Goal: Obtain resource: Download file/media

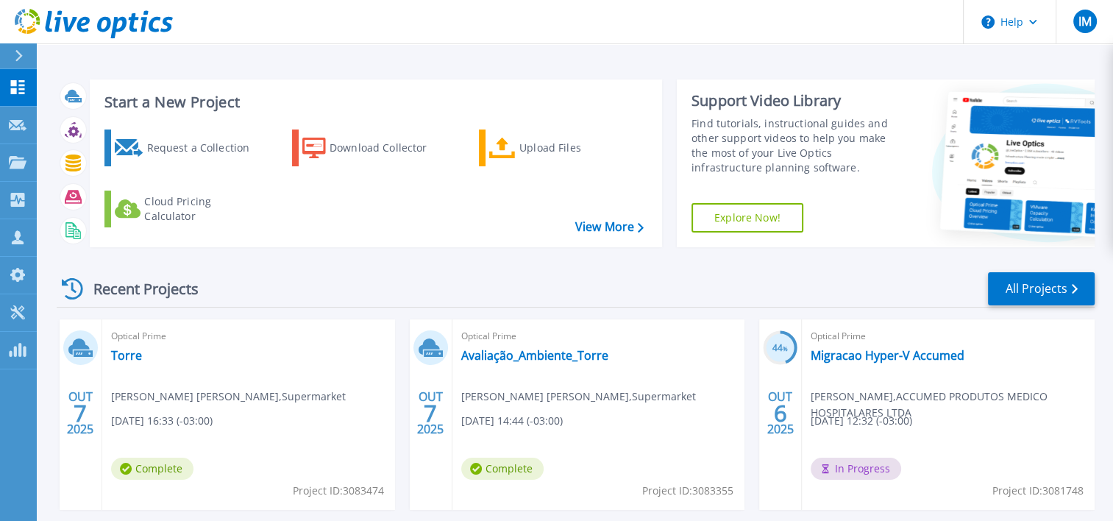
click at [383, 248] on div "Start a New Project Request a Collection Download Collector Upload Files Cloud …" at bounding box center [576, 163] width 1038 height 191
click at [403, 151] on div "Download Collector" at bounding box center [389, 147] width 118 height 29
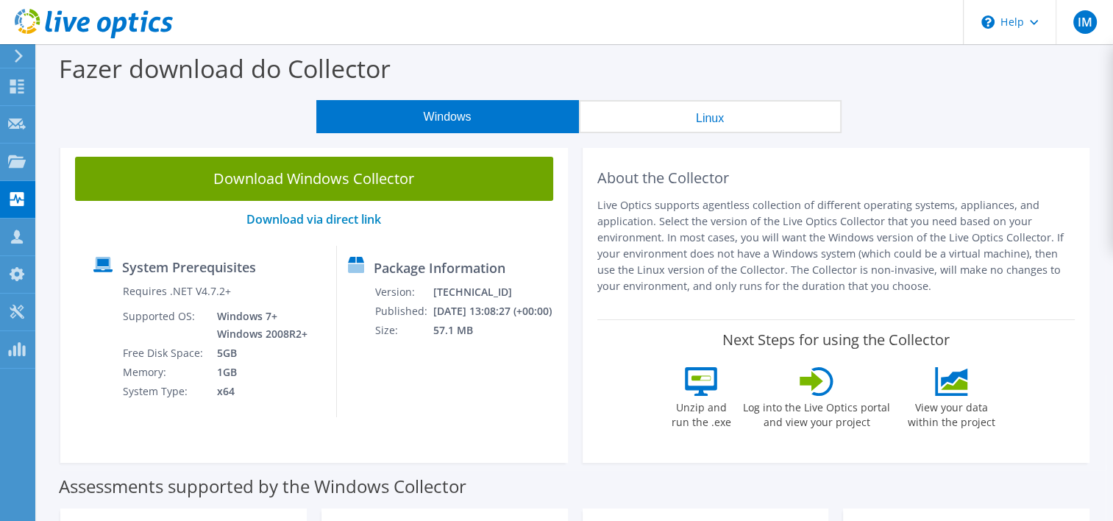
click at [733, 123] on button "Linux" at bounding box center [710, 116] width 263 height 33
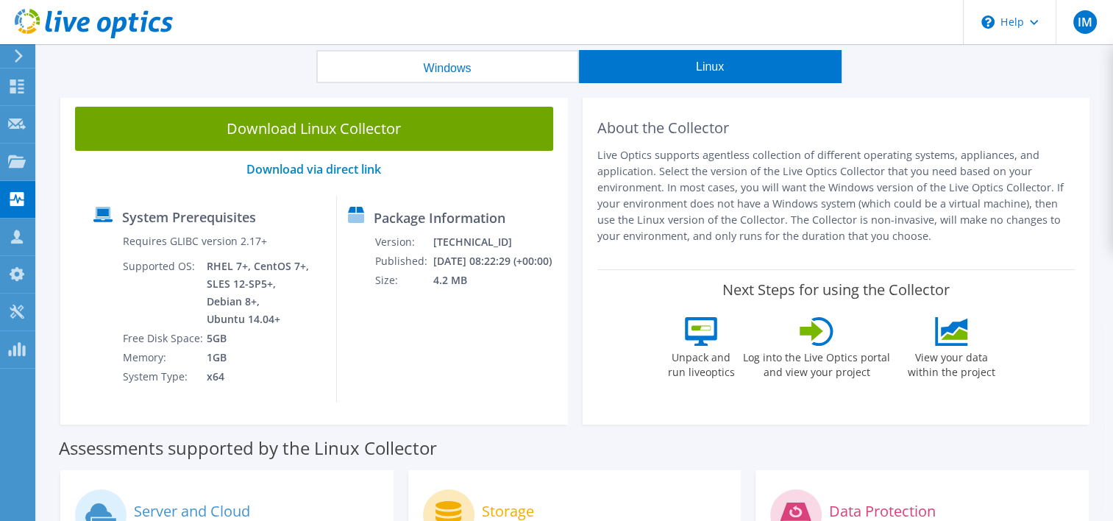
scroll to position [74, 0]
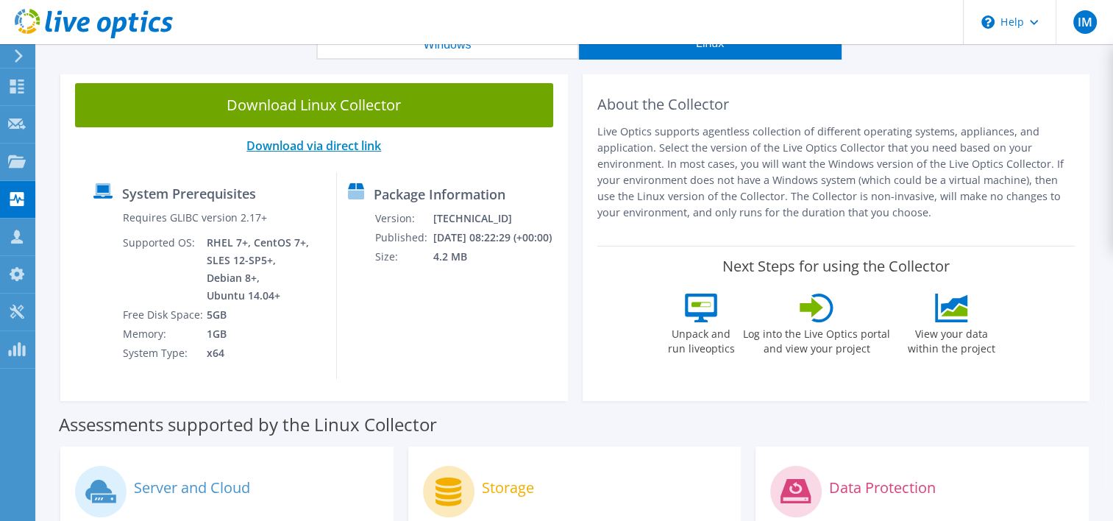
click at [336, 146] on link "Download via direct link" at bounding box center [314, 146] width 135 height 16
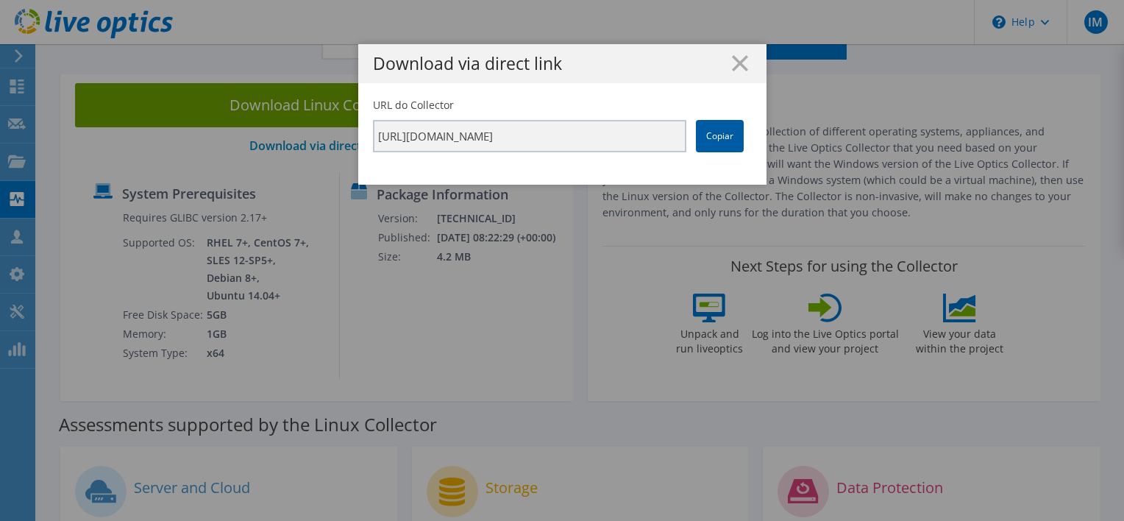
click at [719, 143] on link "Copiar" at bounding box center [720, 136] width 48 height 32
click at [737, 64] on icon at bounding box center [740, 63] width 16 height 16
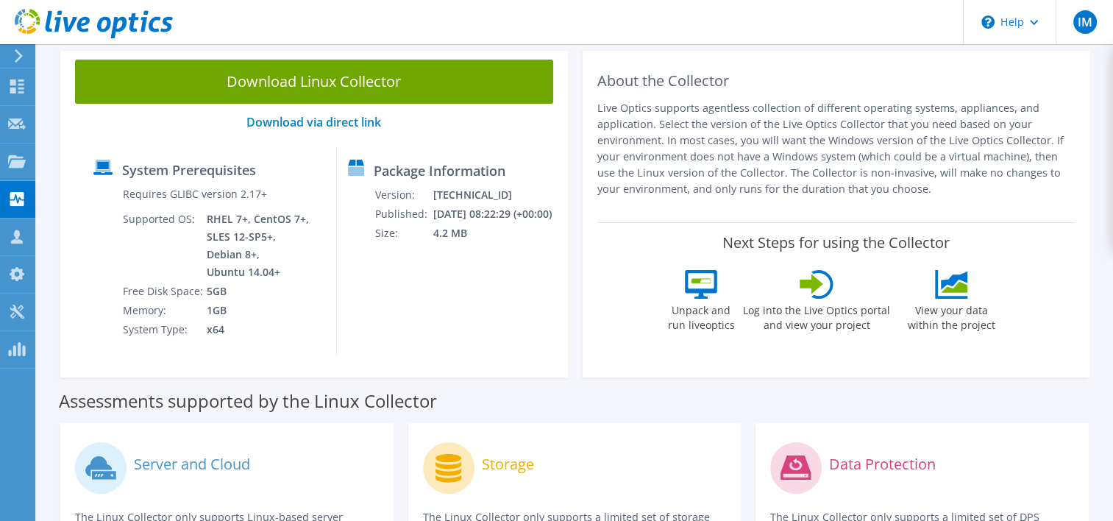
scroll to position [0, 0]
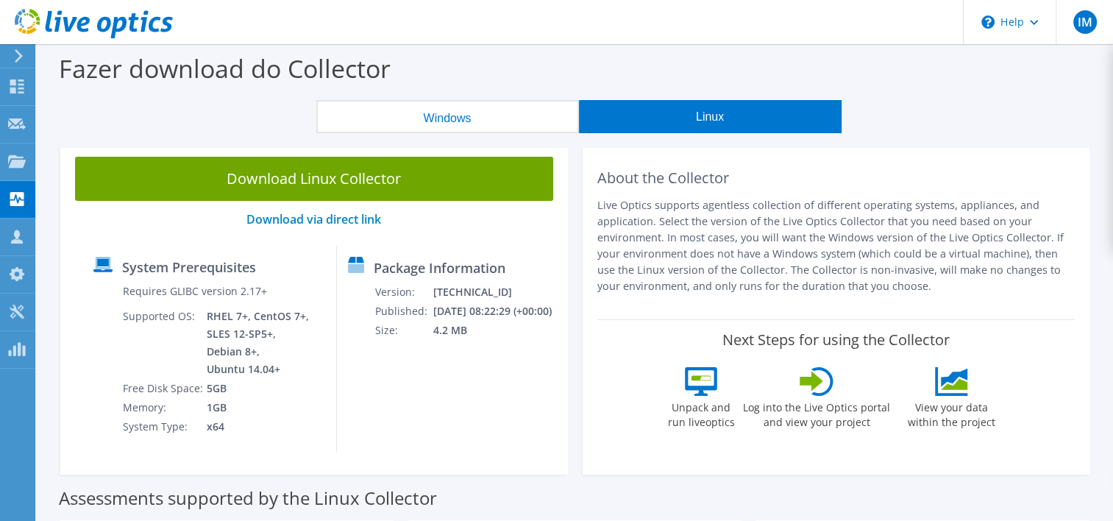
click at [481, 114] on button "Windows" at bounding box center [447, 116] width 263 height 33
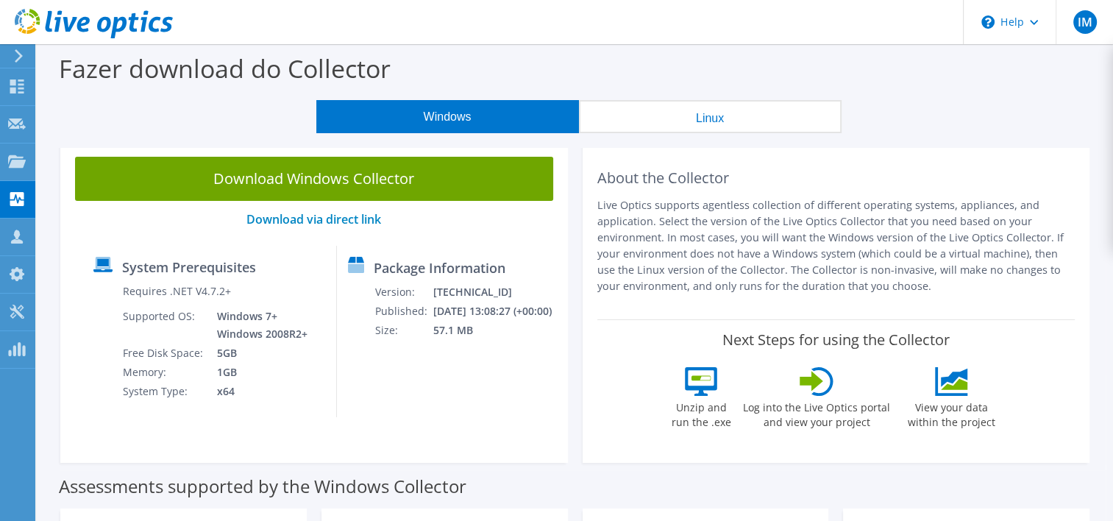
click at [651, 119] on button "Linux" at bounding box center [710, 116] width 263 height 33
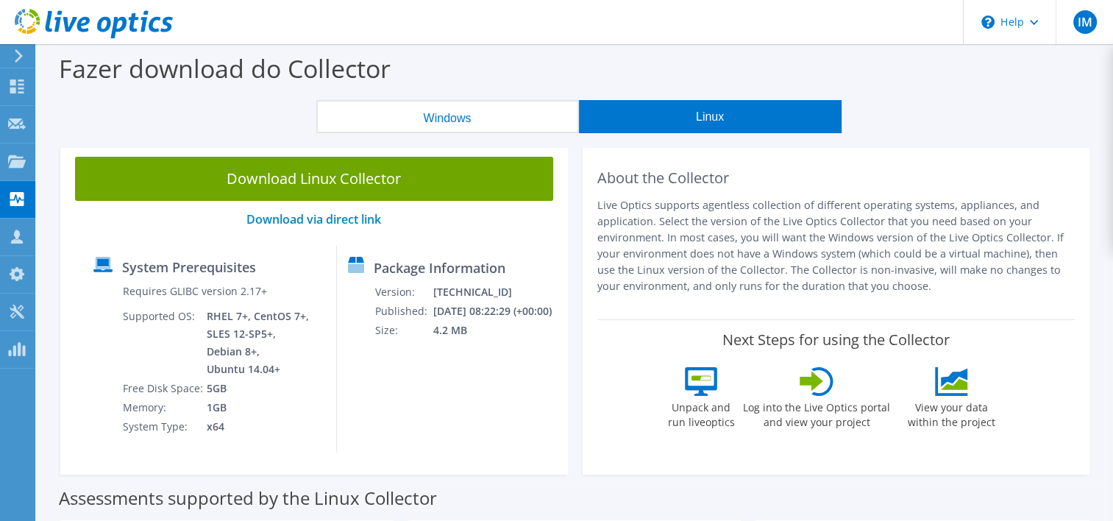
click at [474, 116] on button "Windows" at bounding box center [447, 116] width 263 height 33
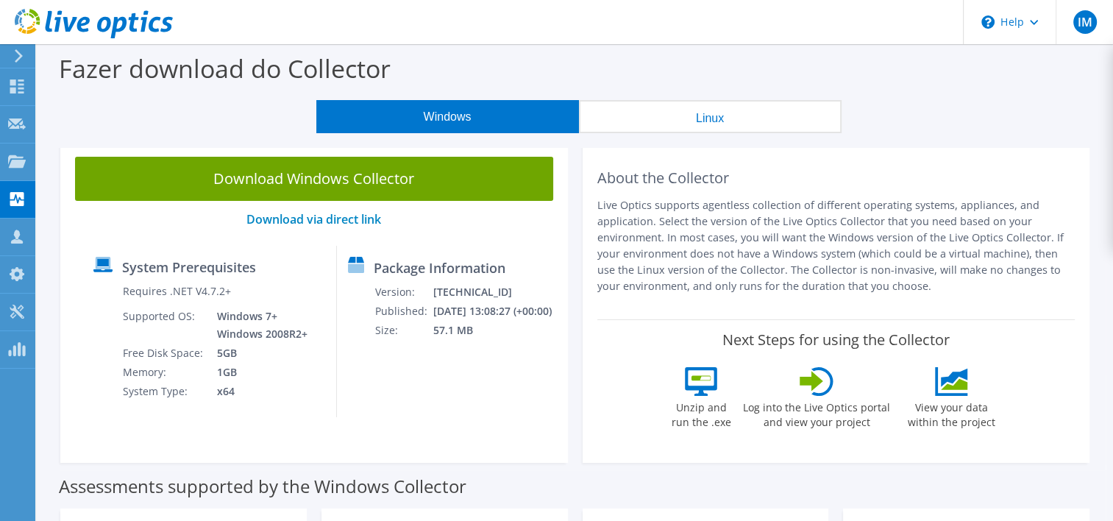
click at [626, 106] on button "Linux" at bounding box center [710, 116] width 263 height 33
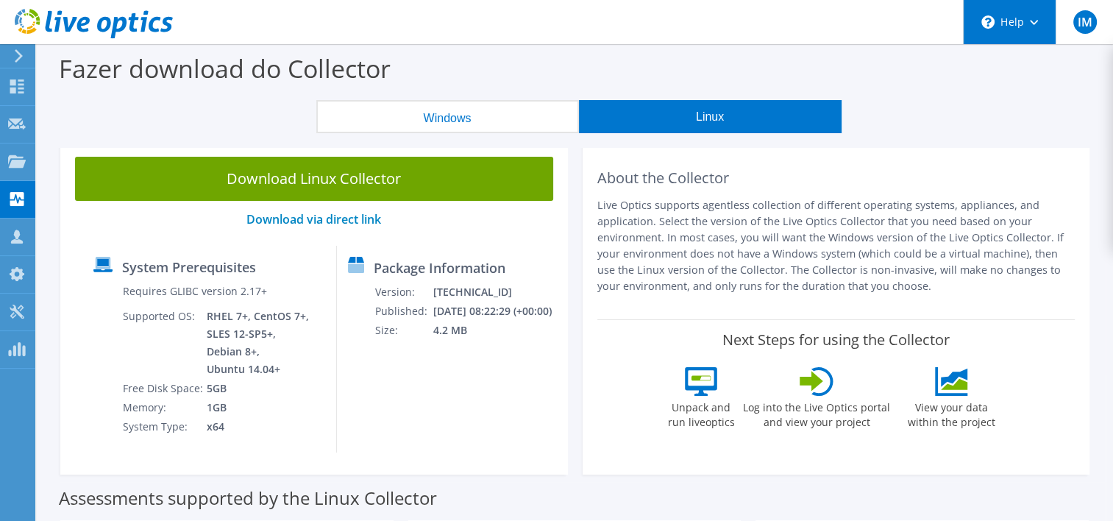
click at [1018, 29] on div "\n Help" at bounding box center [1009, 22] width 93 height 44
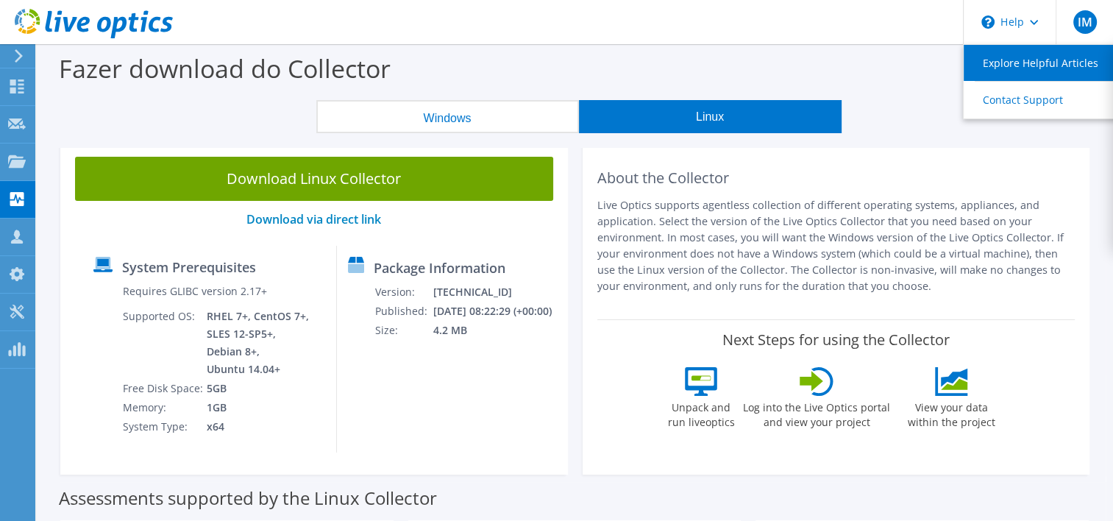
click at [1041, 68] on link "Explore Helpful Articles" at bounding box center [1046, 63] width 164 height 36
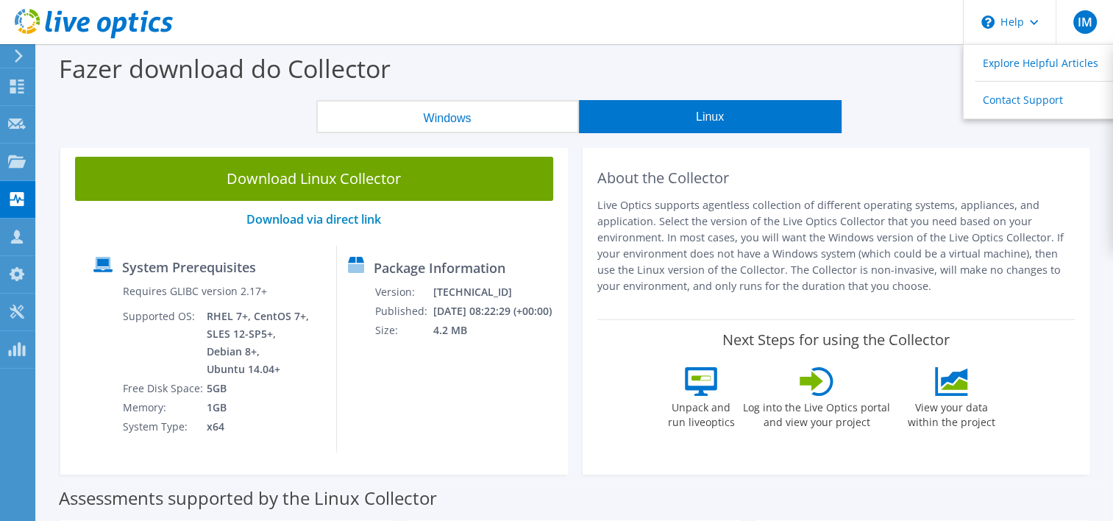
click at [10, 62] on div at bounding box center [16, 55] width 16 height 13
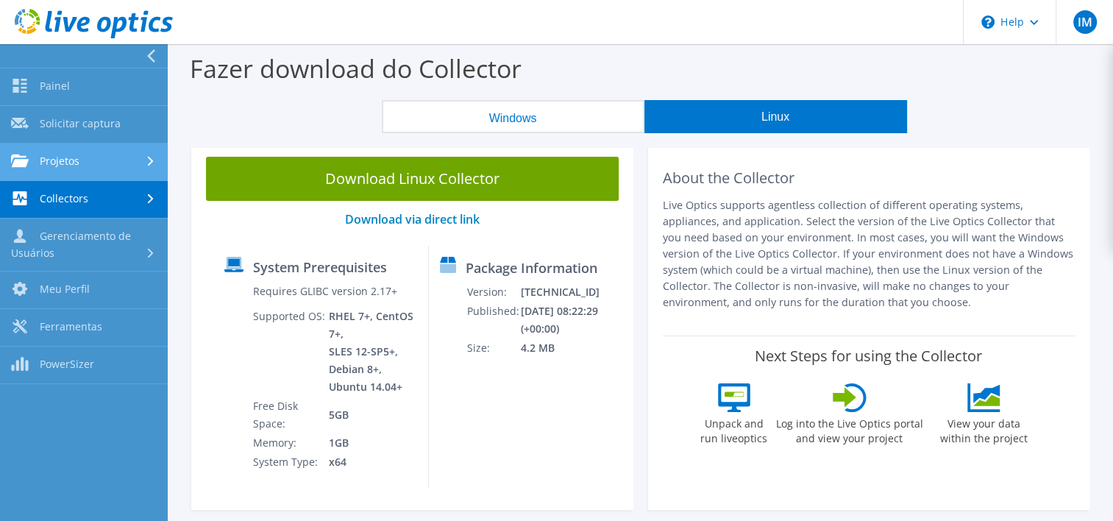
click at [102, 165] on link "Projetos" at bounding box center [84, 162] width 168 height 38
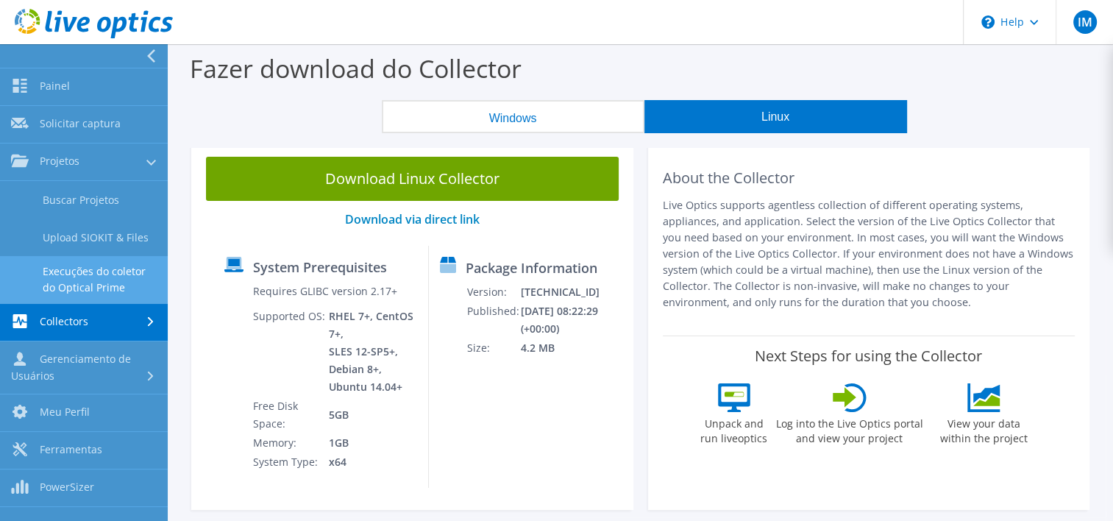
click at [80, 283] on link "Execuções do coletor do Optical Prime" at bounding box center [84, 279] width 168 height 47
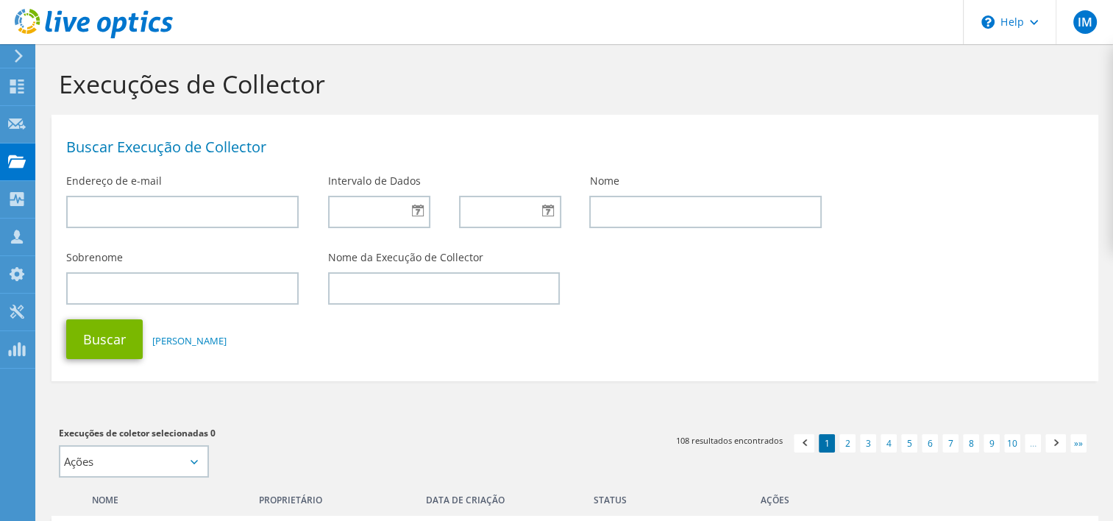
click at [536, 99] on div "Execuções de Collector" at bounding box center [575, 79] width 1062 height 71
click at [23, 88] on icon at bounding box center [17, 86] width 18 height 14
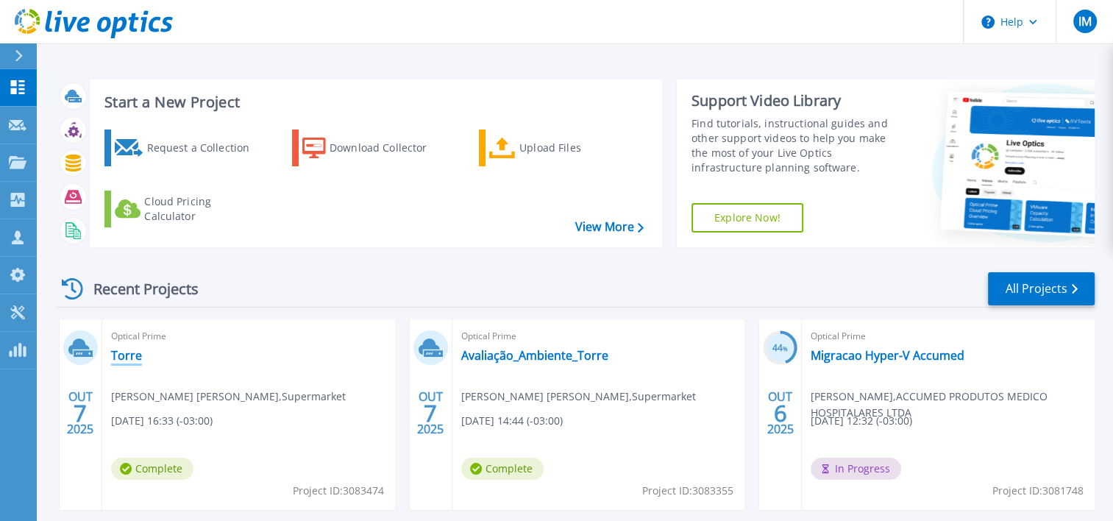
click at [132, 352] on link "Torre" at bounding box center [126, 355] width 31 height 15
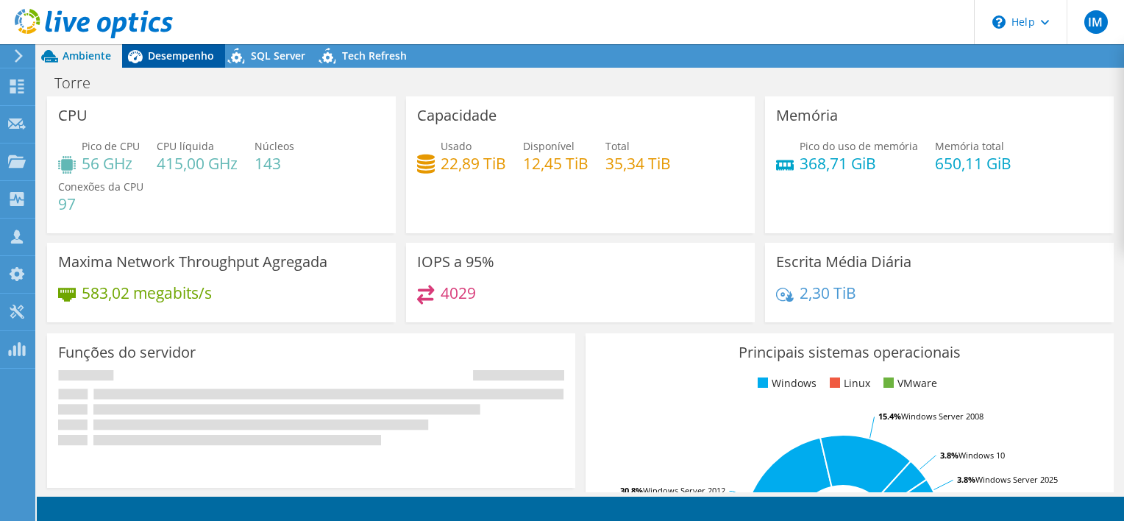
click at [183, 53] on span "Desempenho" at bounding box center [181, 56] width 66 height 14
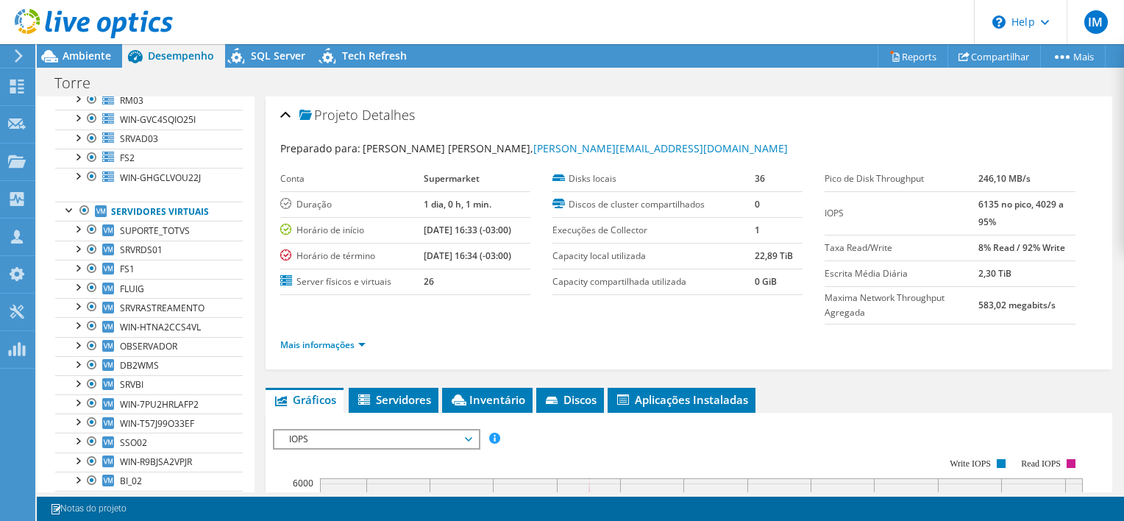
scroll to position [147, 0]
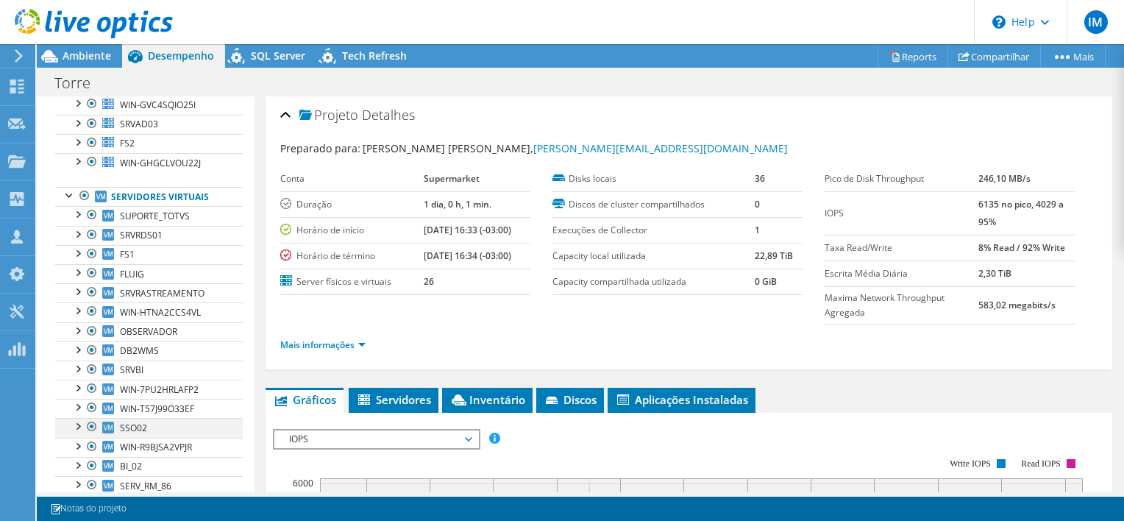
click at [73, 422] on div at bounding box center [77, 425] width 15 height 15
click at [77, 422] on div at bounding box center [77, 425] width 15 height 15
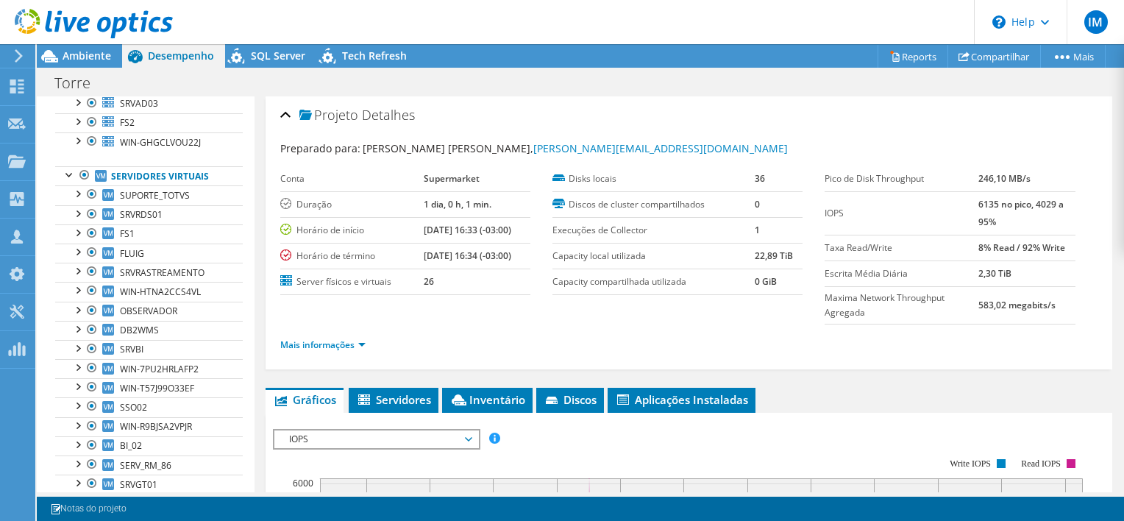
scroll to position [179, 0]
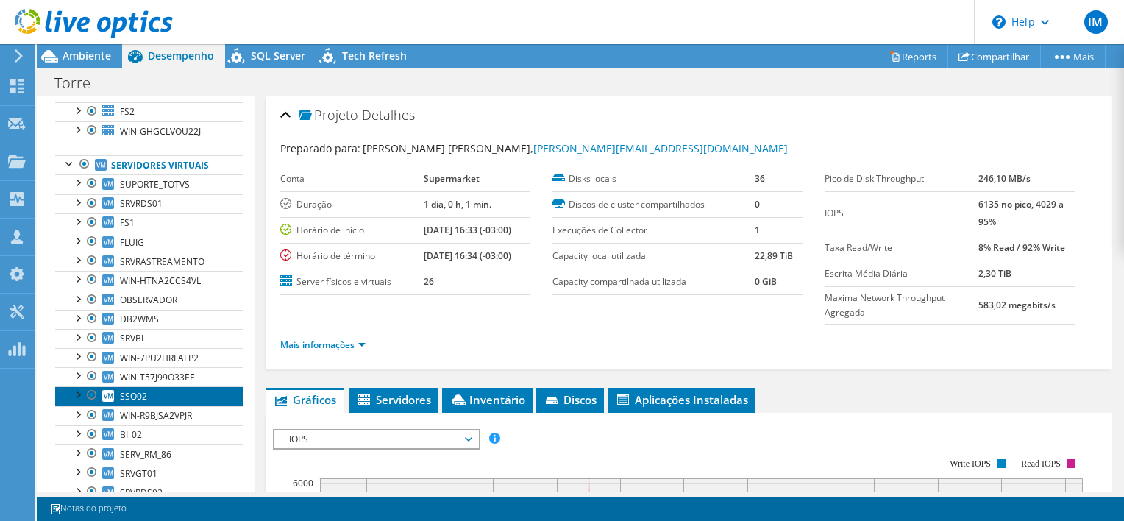
click at [217, 386] on link "SSO02" at bounding box center [149, 395] width 188 height 19
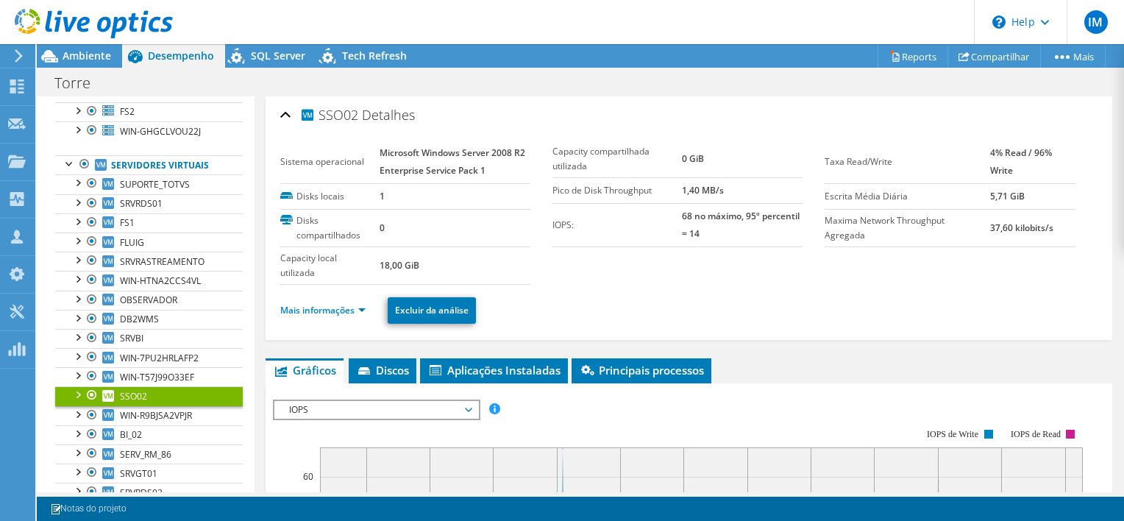
click at [960, 113] on div "SSO02 Detalhes" at bounding box center [689, 116] width 818 height 32
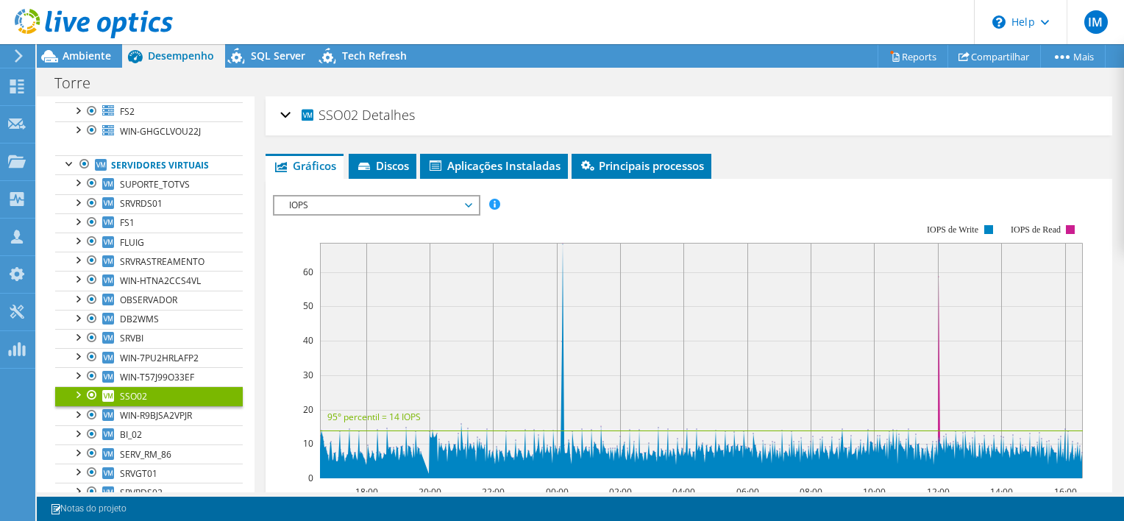
click at [996, 112] on div "SSO02 Detalhes" at bounding box center [689, 116] width 818 height 32
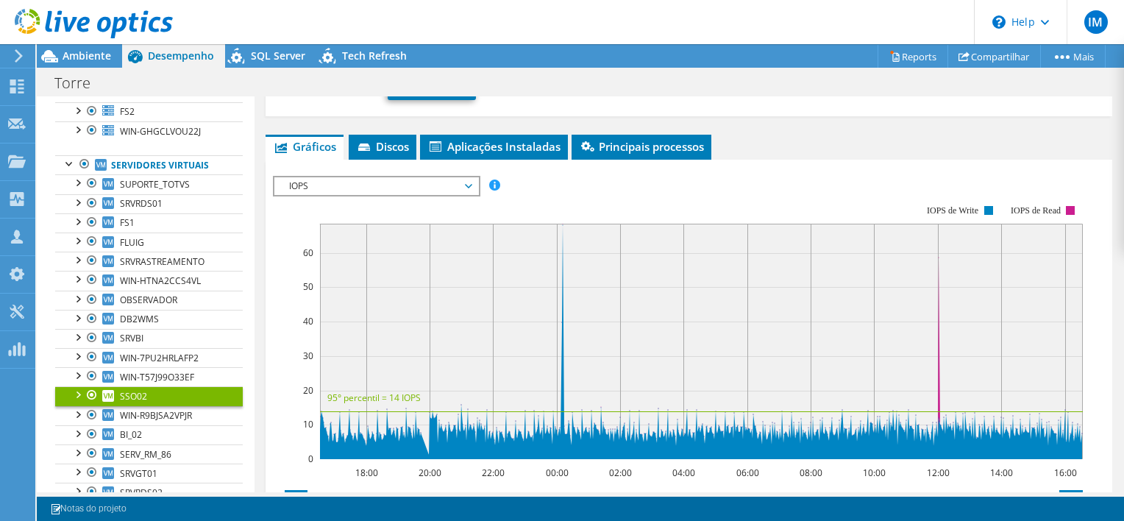
scroll to position [221, 0]
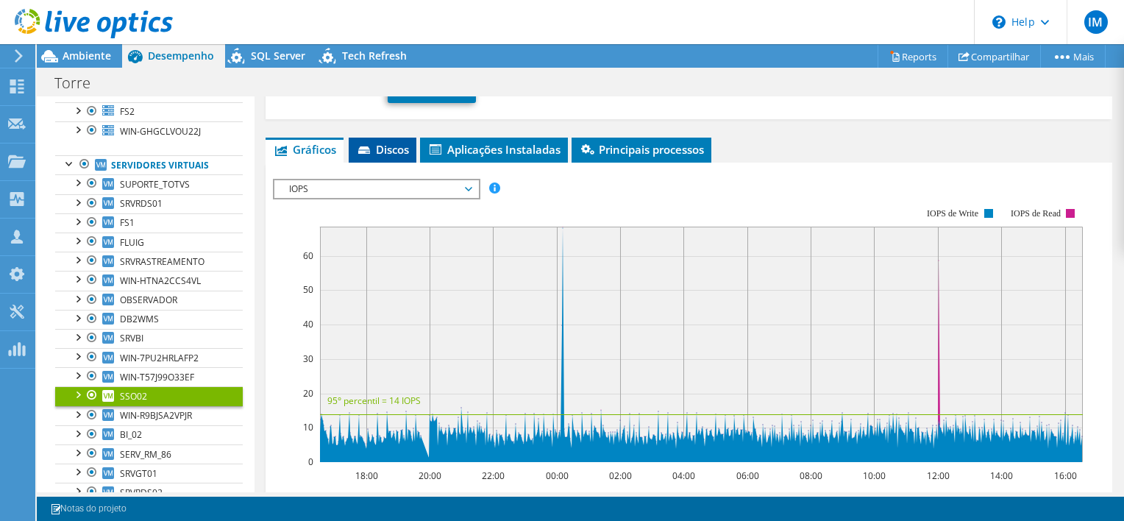
click at [402, 148] on span "Discos" at bounding box center [382, 149] width 53 height 15
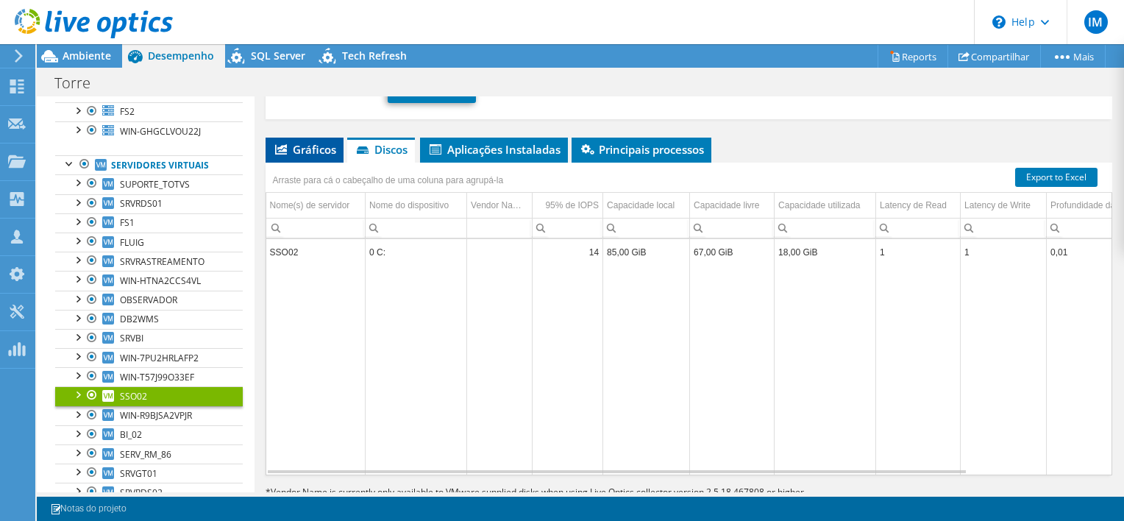
click at [312, 150] on span "Gráficos" at bounding box center [304, 149] width 63 height 15
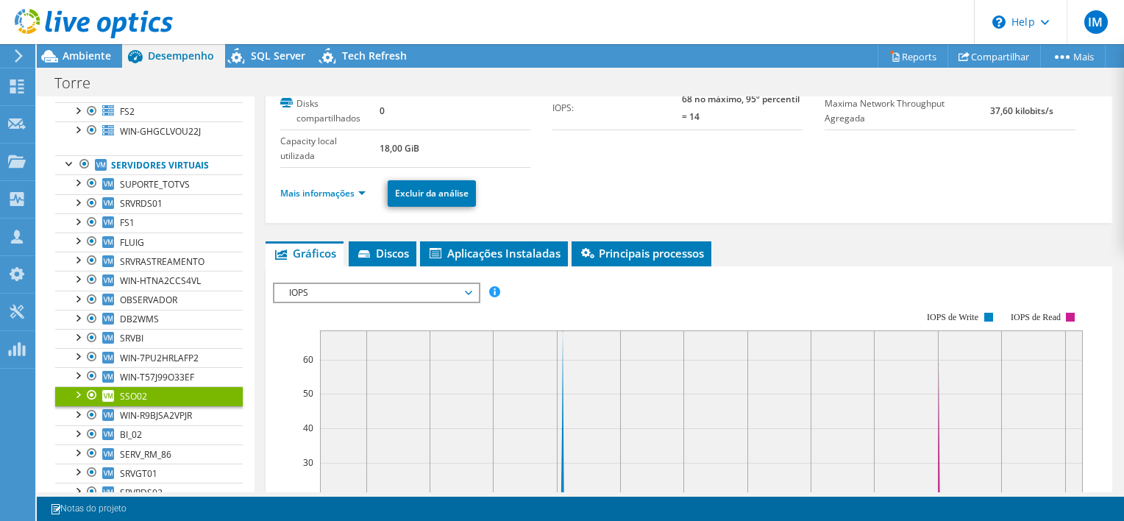
scroll to position [0, 0]
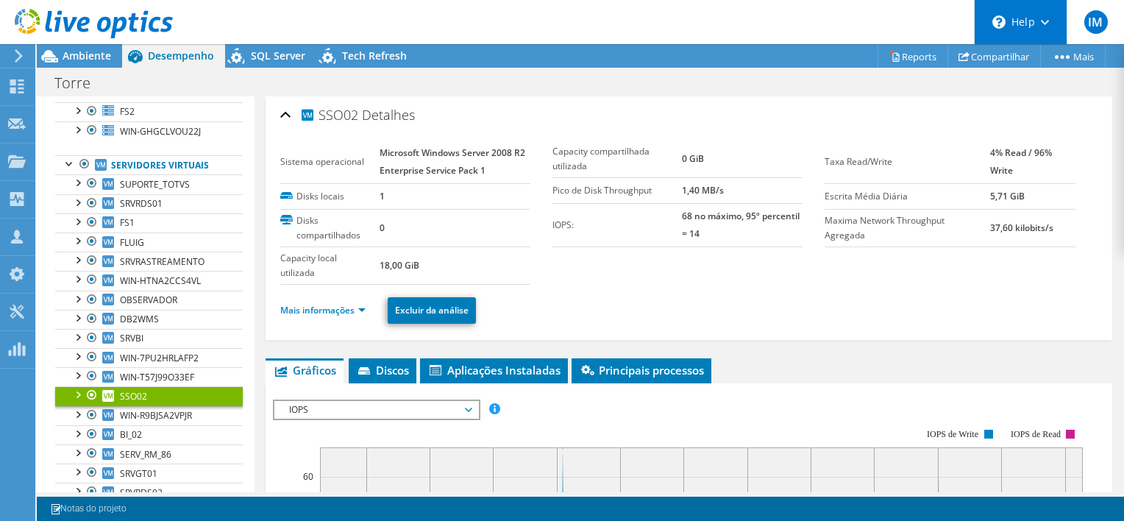
click at [1007, 18] on div "\n Help" at bounding box center [1020, 22] width 93 height 44
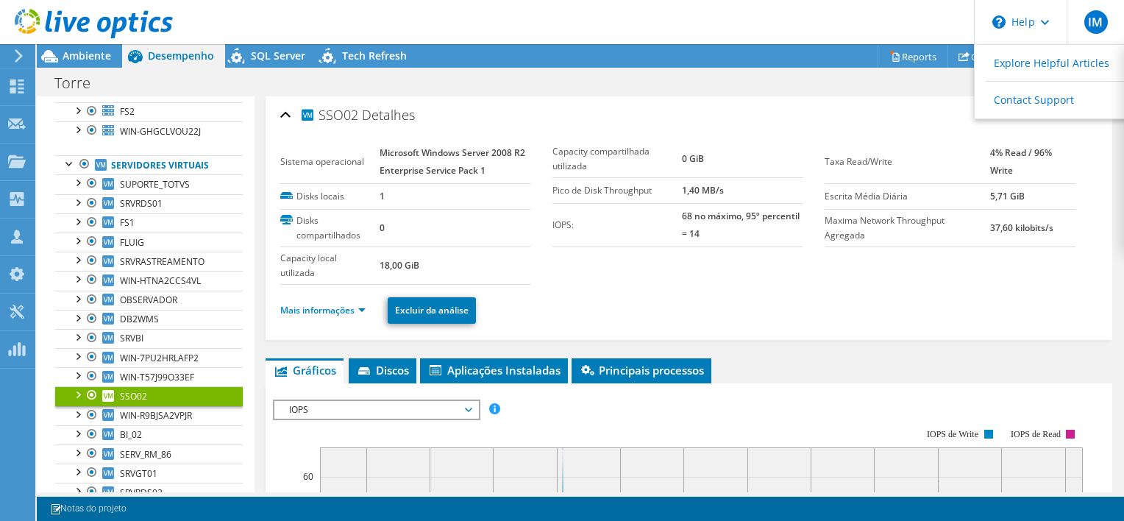
click at [403, 90] on div "Torre Imprimir" at bounding box center [581, 82] width 1088 height 27
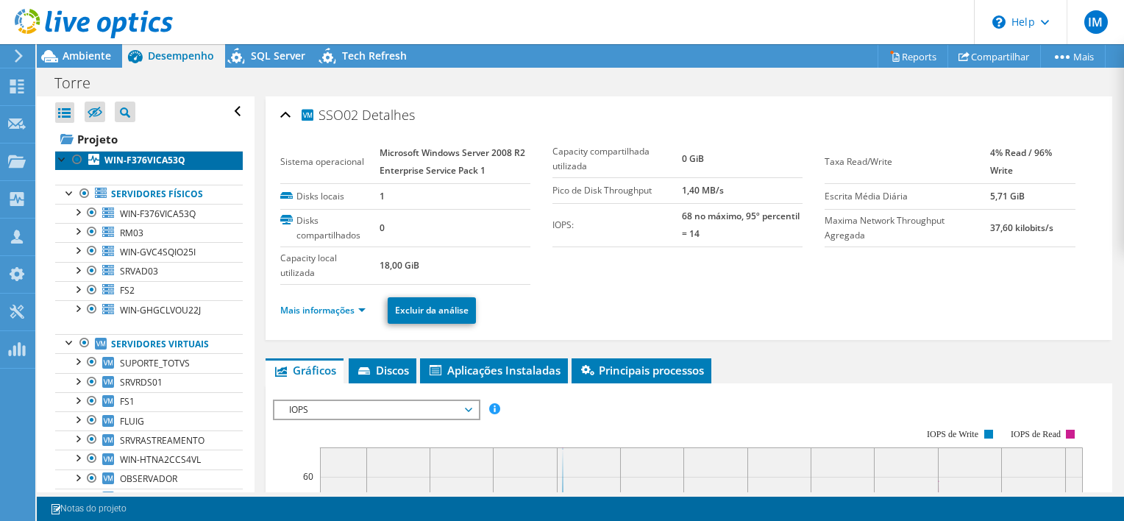
click at [155, 152] on link "WIN-F376VICA53Q" at bounding box center [149, 160] width 188 height 19
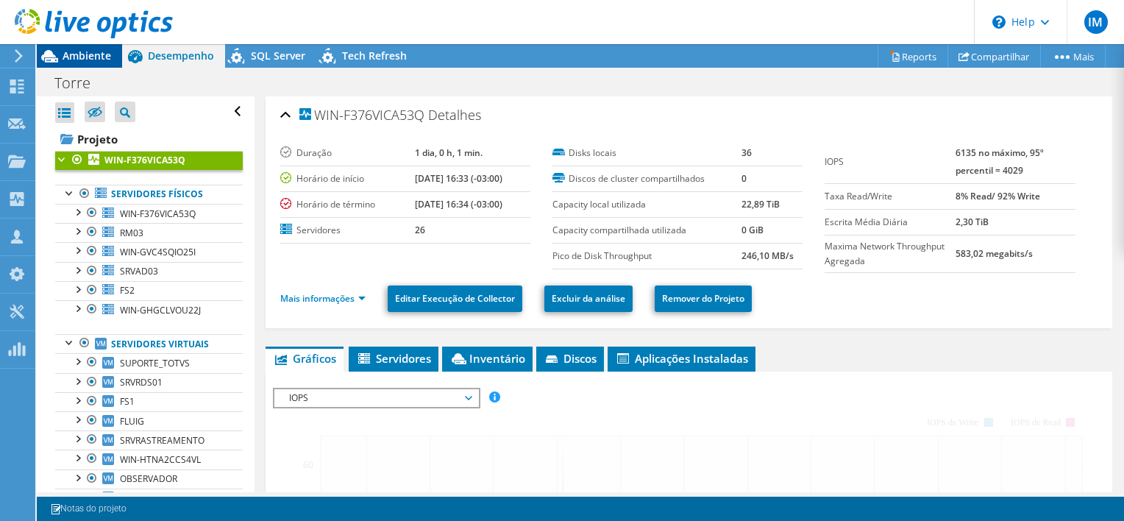
click at [71, 50] on span "Ambiente" at bounding box center [87, 56] width 49 height 14
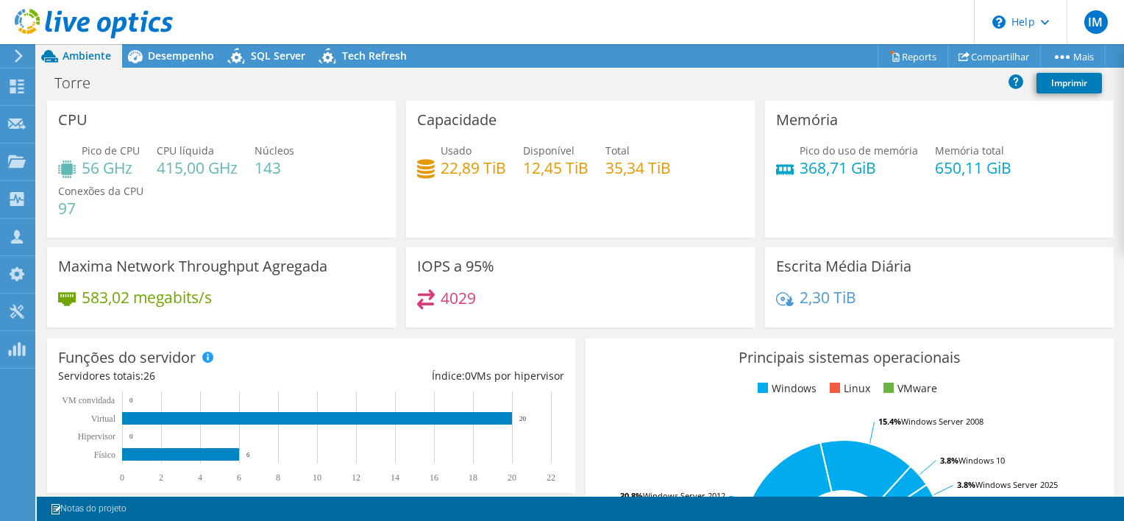
click at [659, 247] on div "IOPS a 95% 4029" at bounding box center [580, 287] width 349 height 80
click at [816, 262] on h3 "Escrita Média Diária" at bounding box center [843, 266] width 135 height 16
click at [804, 303] on h4 "2,30 TiB" at bounding box center [828, 297] width 57 height 16
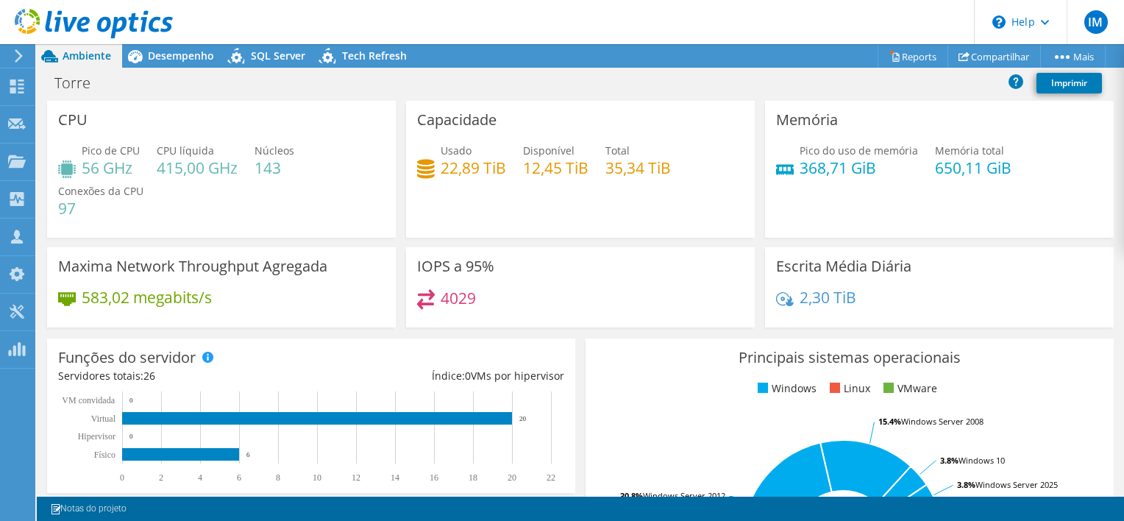
click at [444, 262] on h3 "IOPS a 95%" at bounding box center [455, 266] width 77 height 16
click at [181, 262] on h3 "Maxima Network Throughput Agregada" at bounding box center [192, 266] width 269 height 16
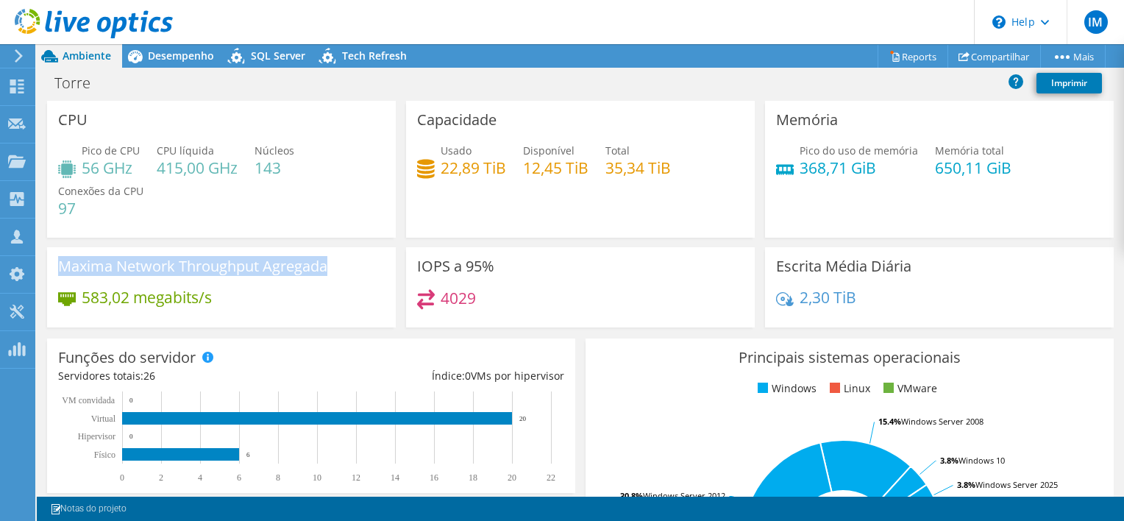
click at [181, 262] on h3 "Maxima Network Throughput Agregada" at bounding box center [192, 266] width 269 height 16
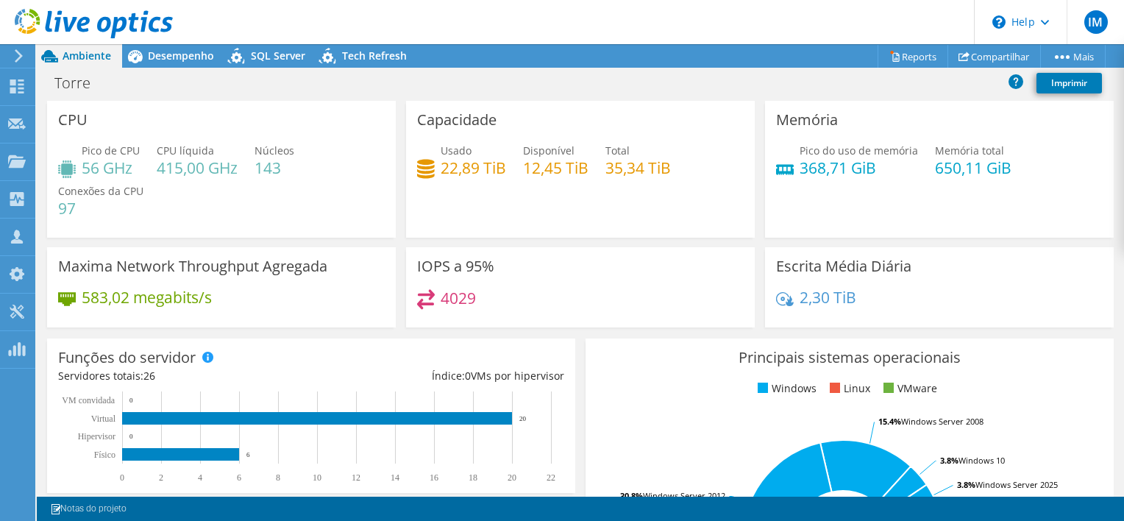
click at [621, 185] on div "Usado 22,89 TiB Disponível 12,45 TiB Total 35,34 TiB" at bounding box center [580, 167] width 327 height 48
click at [511, 209] on div "Capacidade Usado 22,89 TiB Disponível 12,45 TiB Total 35,34 TiB" at bounding box center [580, 169] width 349 height 137
click at [357, 47] on div "Tech Refresh" at bounding box center [367, 56] width 102 height 24
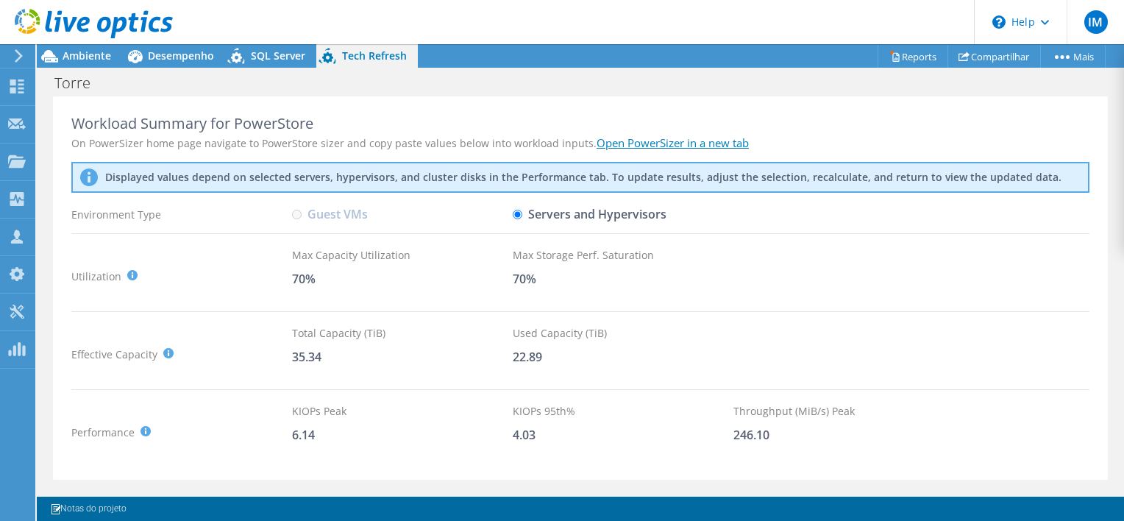
click at [288, 41] on header "IM Parceiro de Canal Igor Martins igor.martins@netcenter.com.br NETCENTER My Pr…" at bounding box center [562, 22] width 1124 height 44
click at [274, 57] on span "SQL Server" at bounding box center [278, 56] width 54 height 14
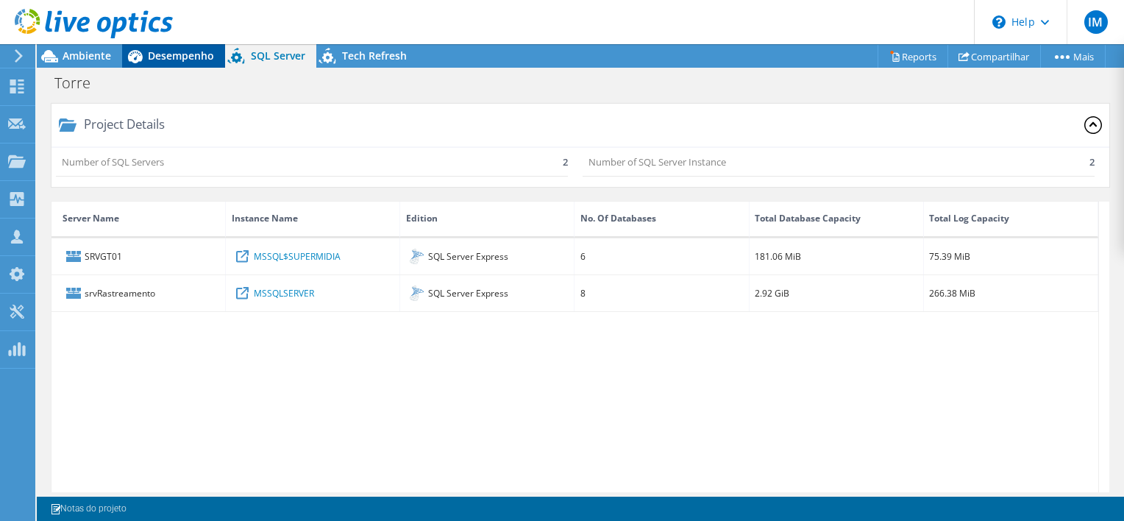
click at [160, 52] on span "Desempenho" at bounding box center [181, 56] width 66 height 14
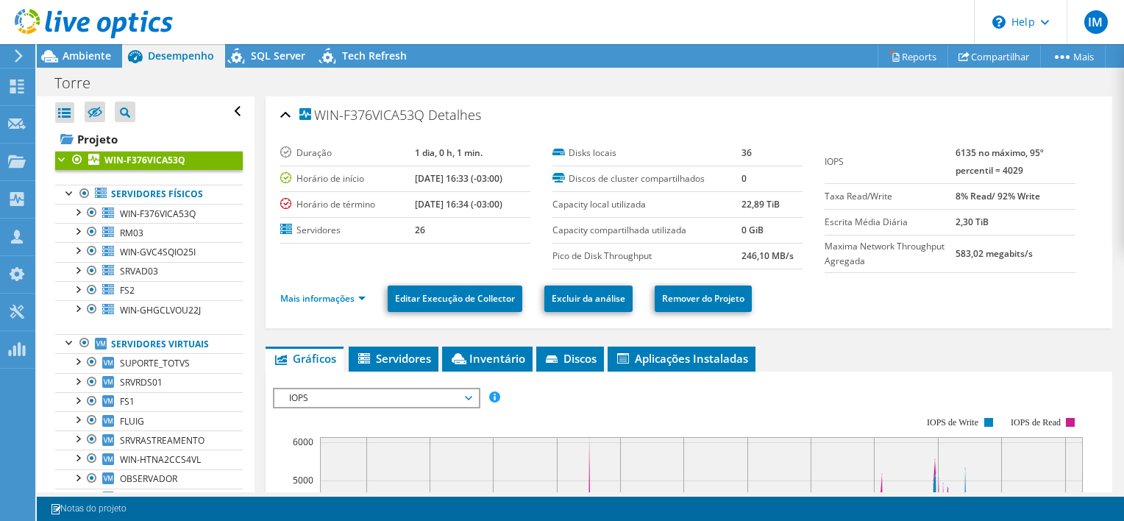
click at [845, 350] on ul "Gráficos Servidores Inventário Hipervisor Discos Discos de cluster Aplicações I…" at bounding box center [689, 359] width 847 height 25
click at [14, 61] on icon at bounding box center [18, 55] width 11 height 13
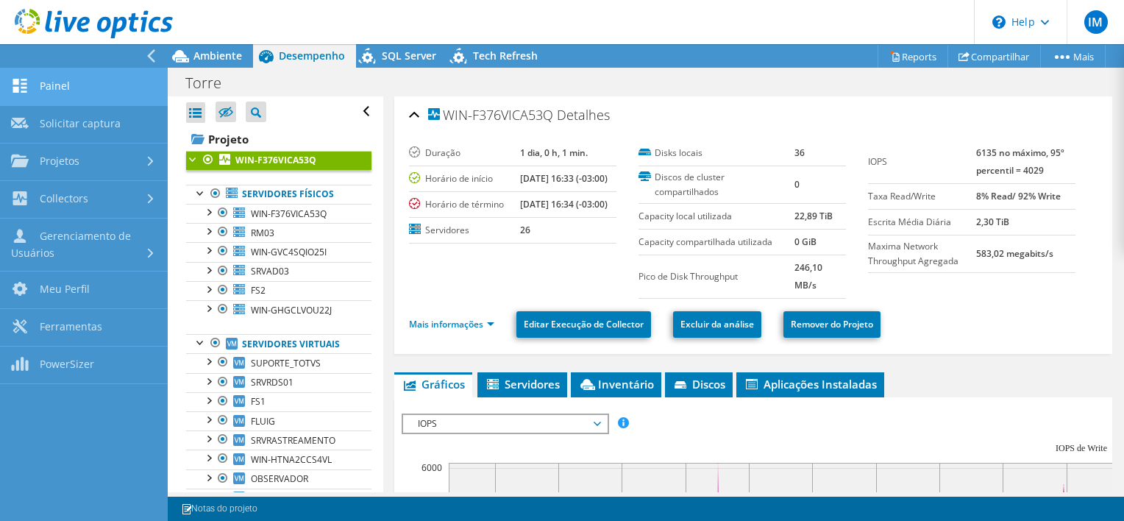
click at [85, 91] on link "Painel" at bounding box center [84, 87] width 168 height 38
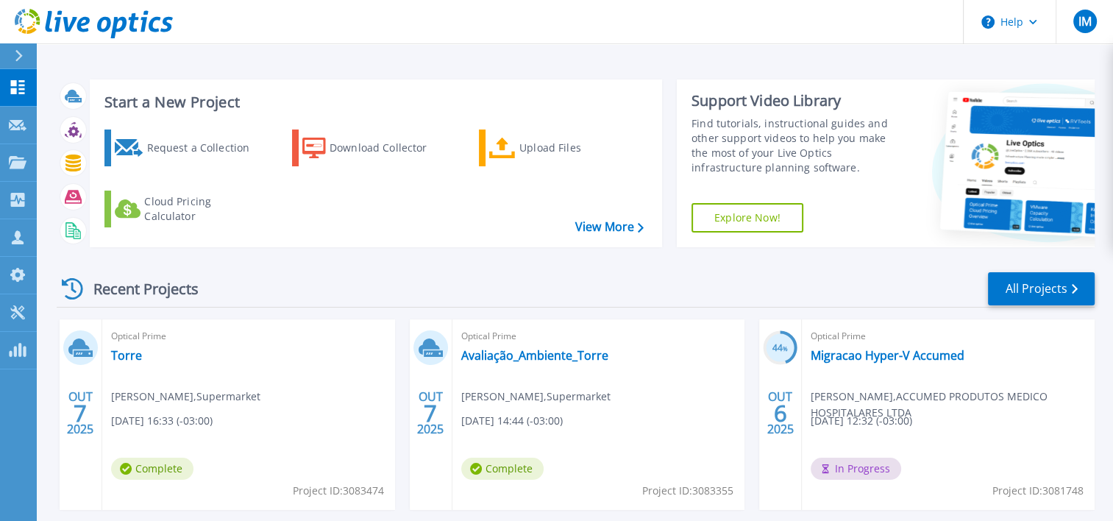
click at [107, 297] on div "Recent Projects" at bounding box center [138, 289] width 162 height 36
click at [116, 288] on div "Recent Projects" at bounding box center [138, 289] width 162 height 36
click at [209, 288] on div "Recent Projects" at bounding box center [138, 289] width 162 height 36
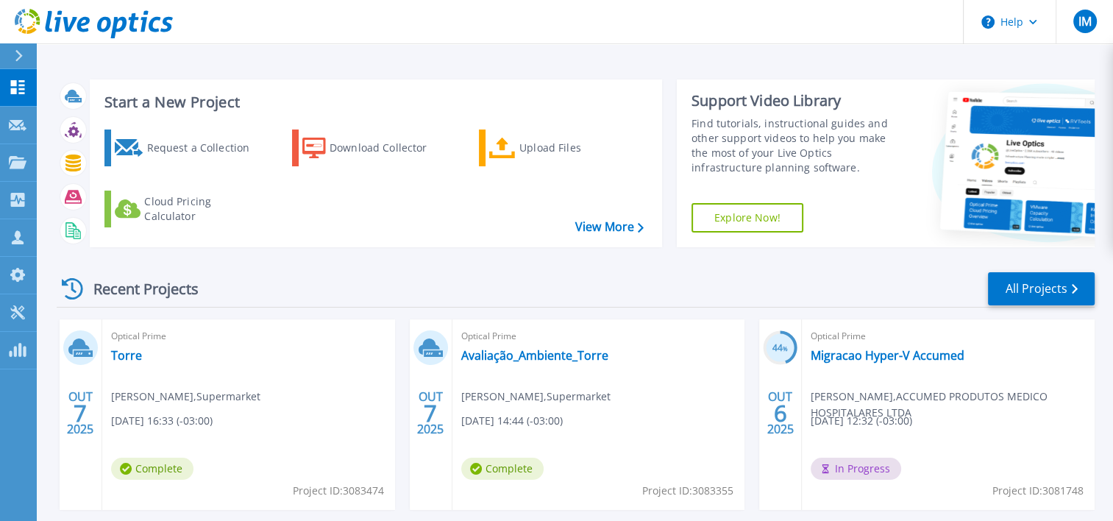
click at [361, 247] on div "Start a New Project Request a Collection Download Collector Upload Files Cloud …" at bounding box center [376, 163] width 573 height 168
click at [7, 53] on button at bounding box center [18, 56] width 37 height 26
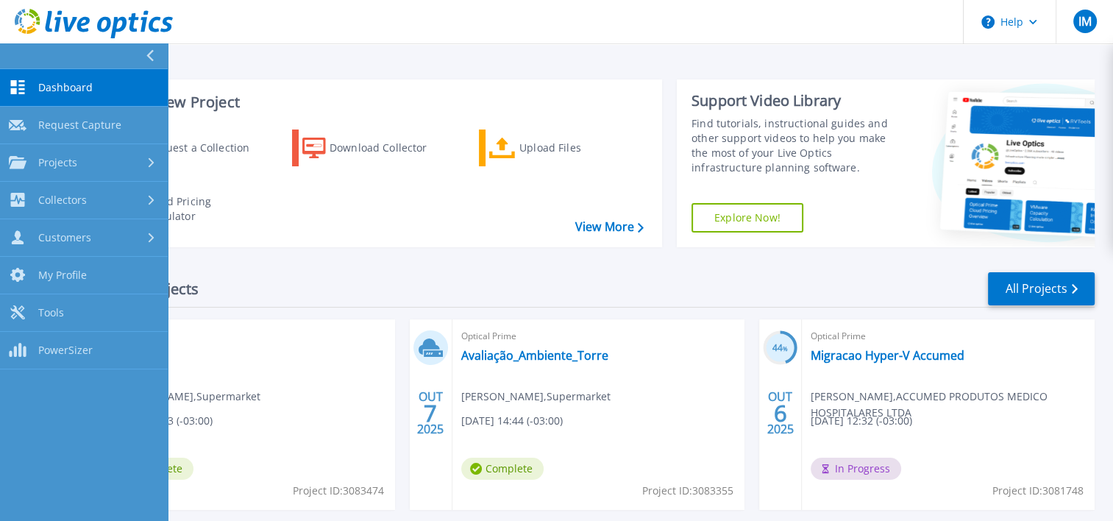
click at [82, 57] on button at bounding box center [84, 56] width 168 height 26
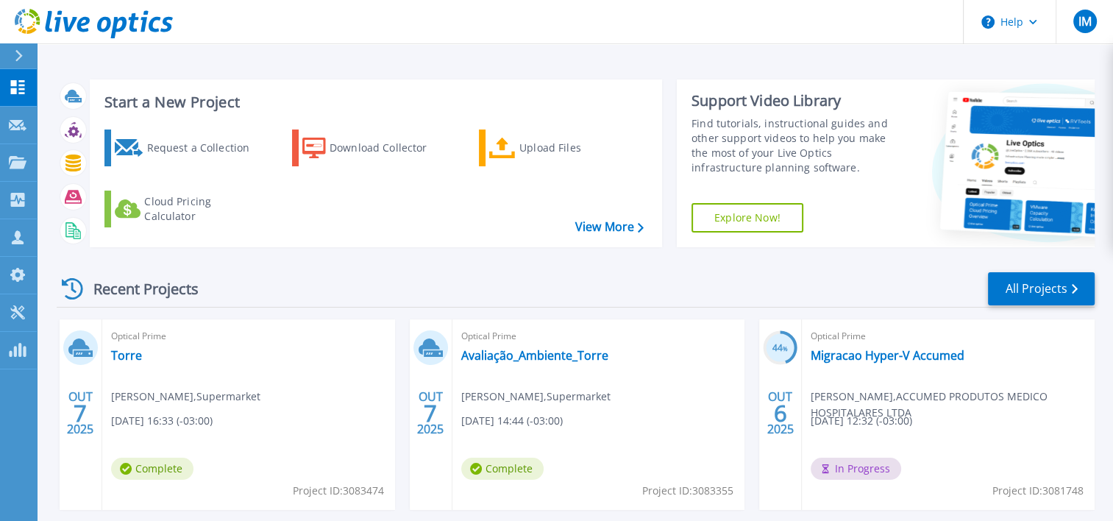
click at [770, 265] on div "Recent Projects All Projects [DATE] Optical Prime Torre [PERSON_NAME] , Superma…" at bounding box center [576, 515] width 1038 height 512
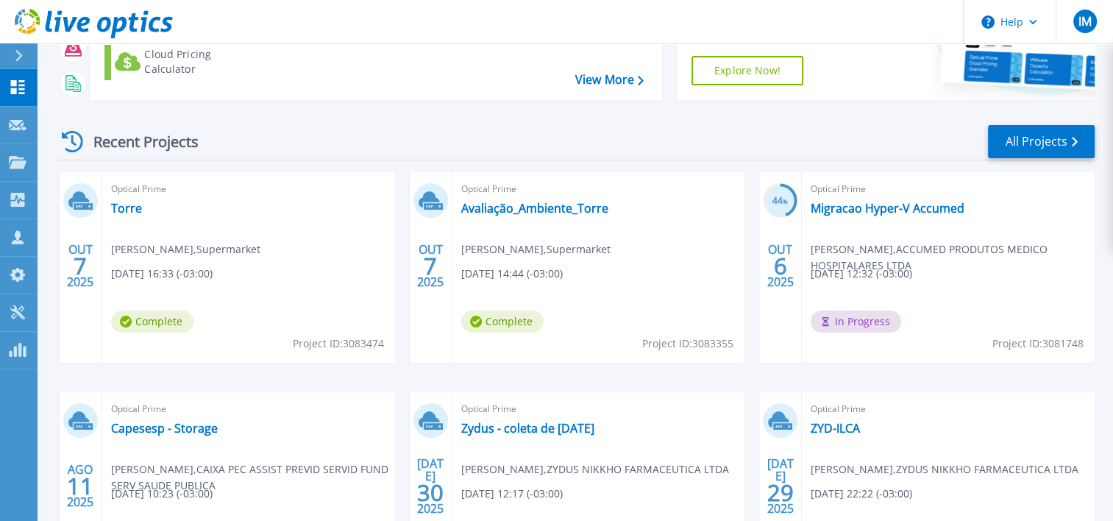
scroll to position [221, 0]
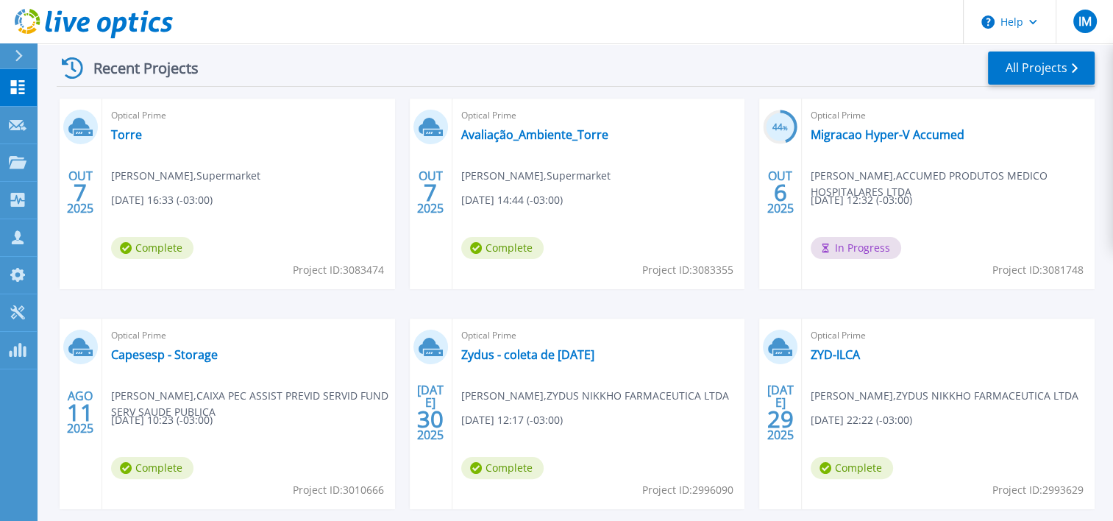
click at [598, 58] on div "Recent Projects All Projects" at bounding box center [576, 68] width 1038 height 37
